Goal: Information Seeking & Learning: Find specific page/section

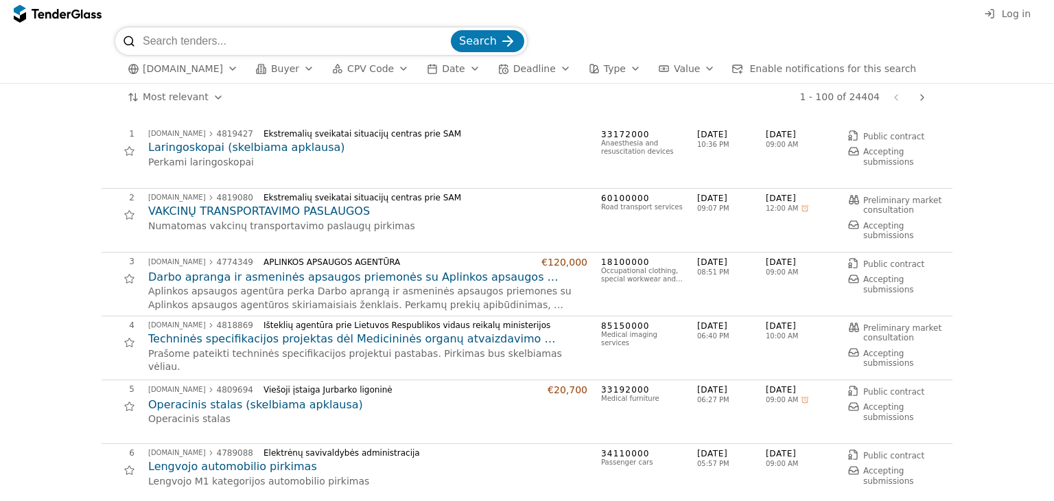
click at [225, 42] on input "search" at bounding box center [295, 40] width 305 height 27
type input "archeolog"
click at [451, 30] on button "Search" at bounding box center [487, 41] width 73 height 22
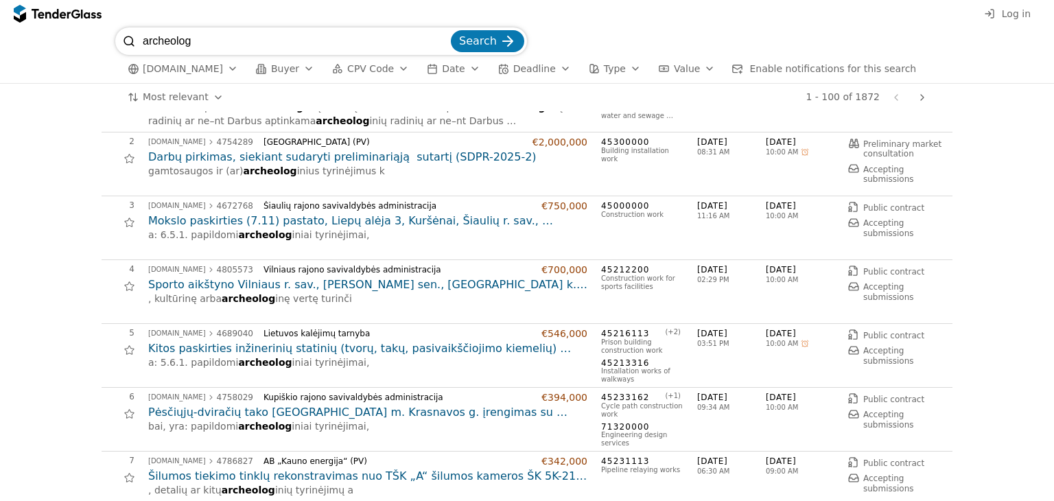
scroll to position [137, 0]
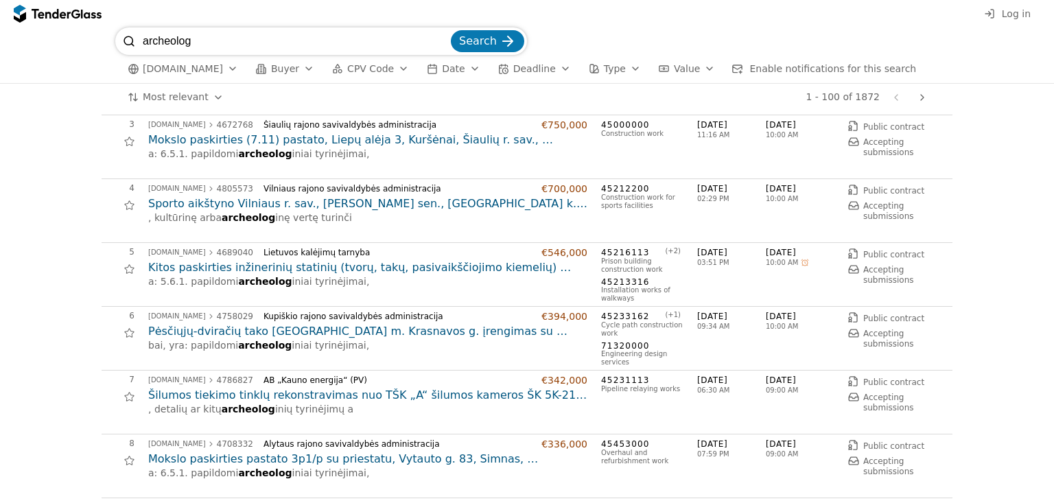
click at [318, 333] on h2 "Pėsčiųjų-dviračių tako [GEOGRAPHIC_DATA] m. Krasnavos g. įrengimas su projekto …" at bounding box center [367, 331] width 439 height 15
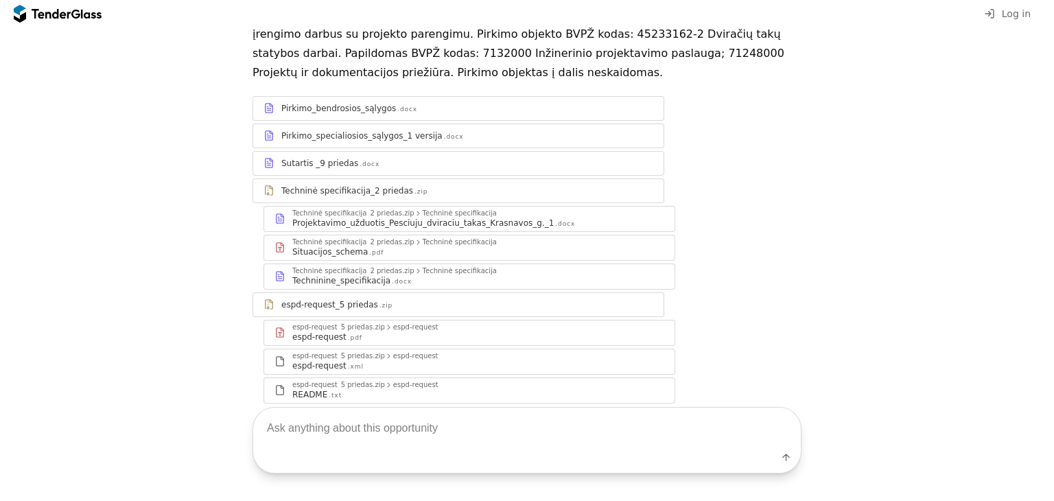
scroll to position [2, 0]
